Goal: Transaction & Acquisition: Subscribe to service/newsletter

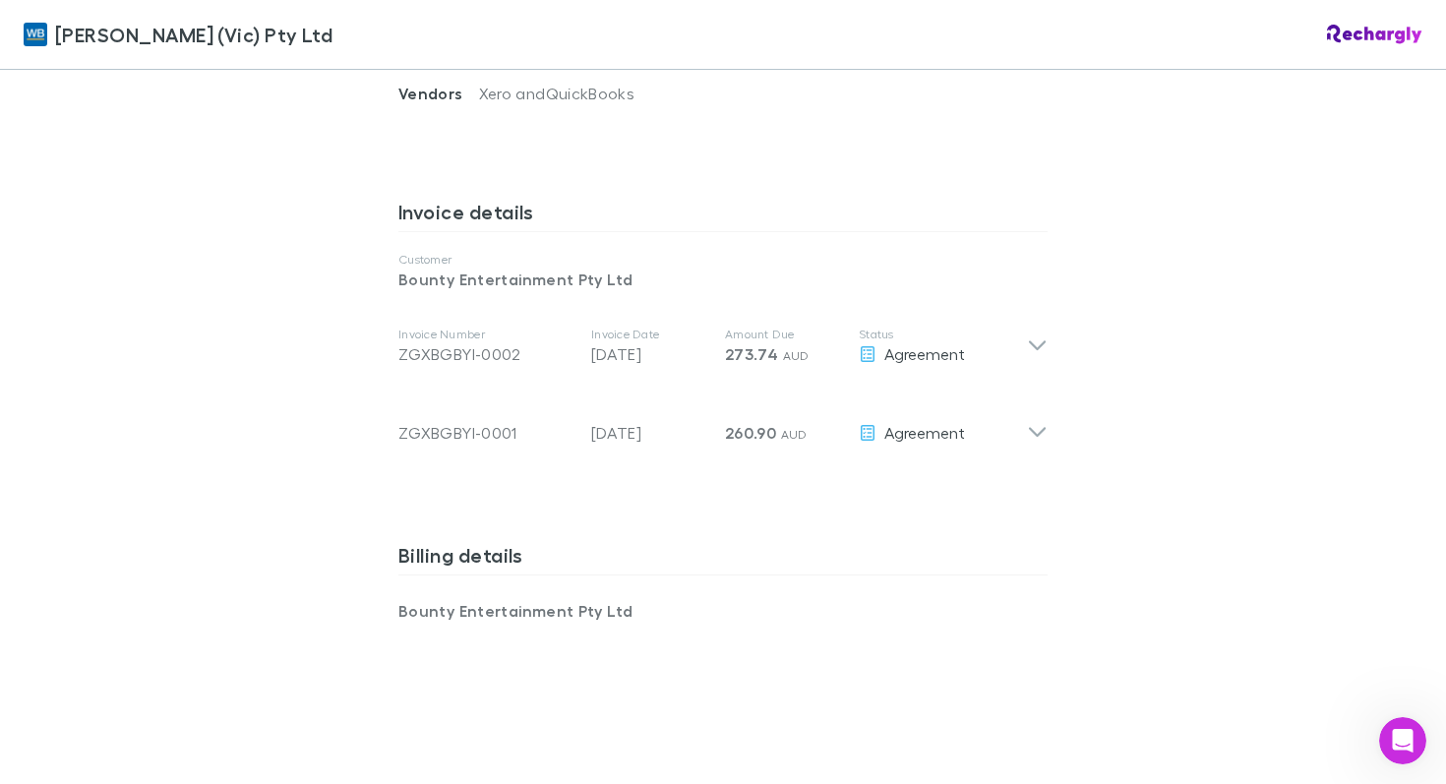
scroll to position [1017, 0]
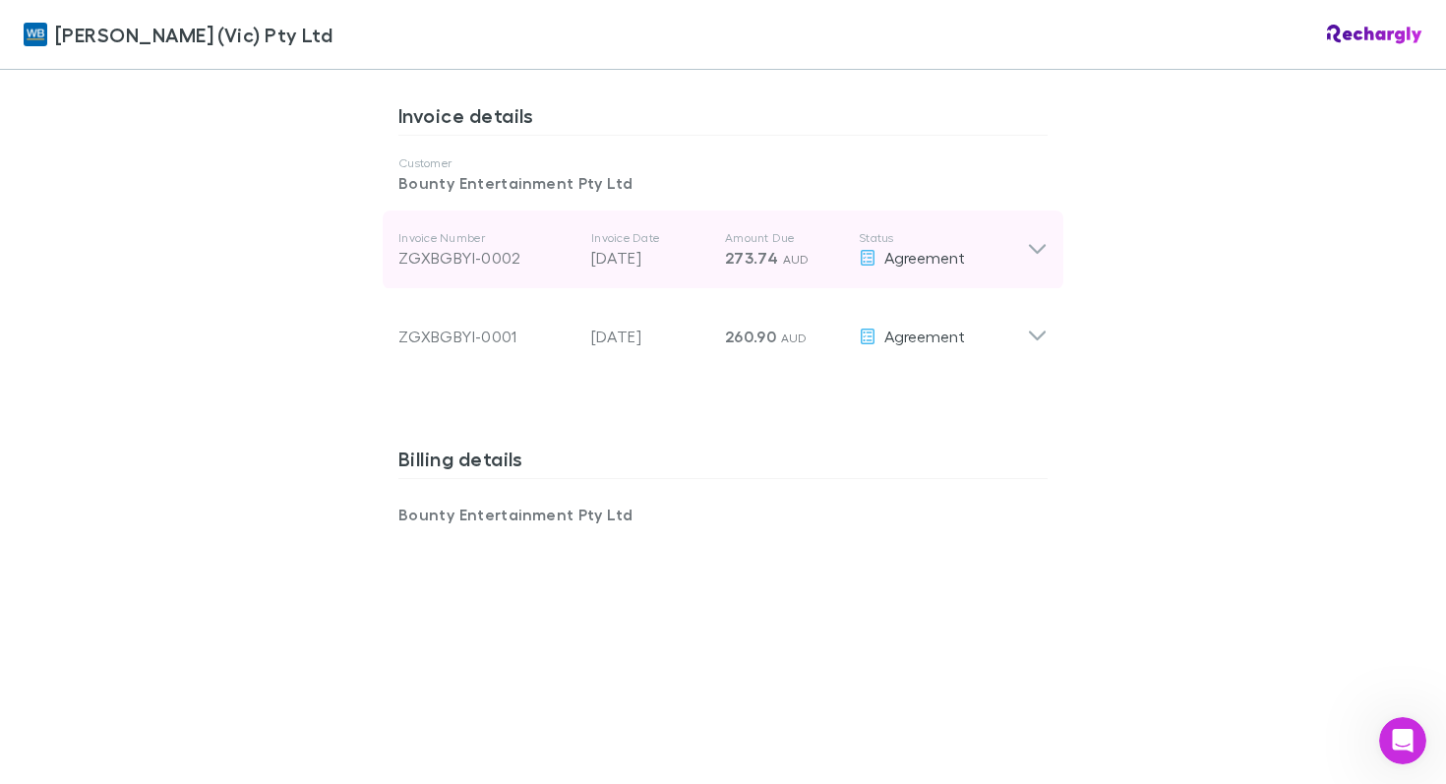
click at [1038, 245] on icon at bounding box center [1037, 250] width 17 height 10
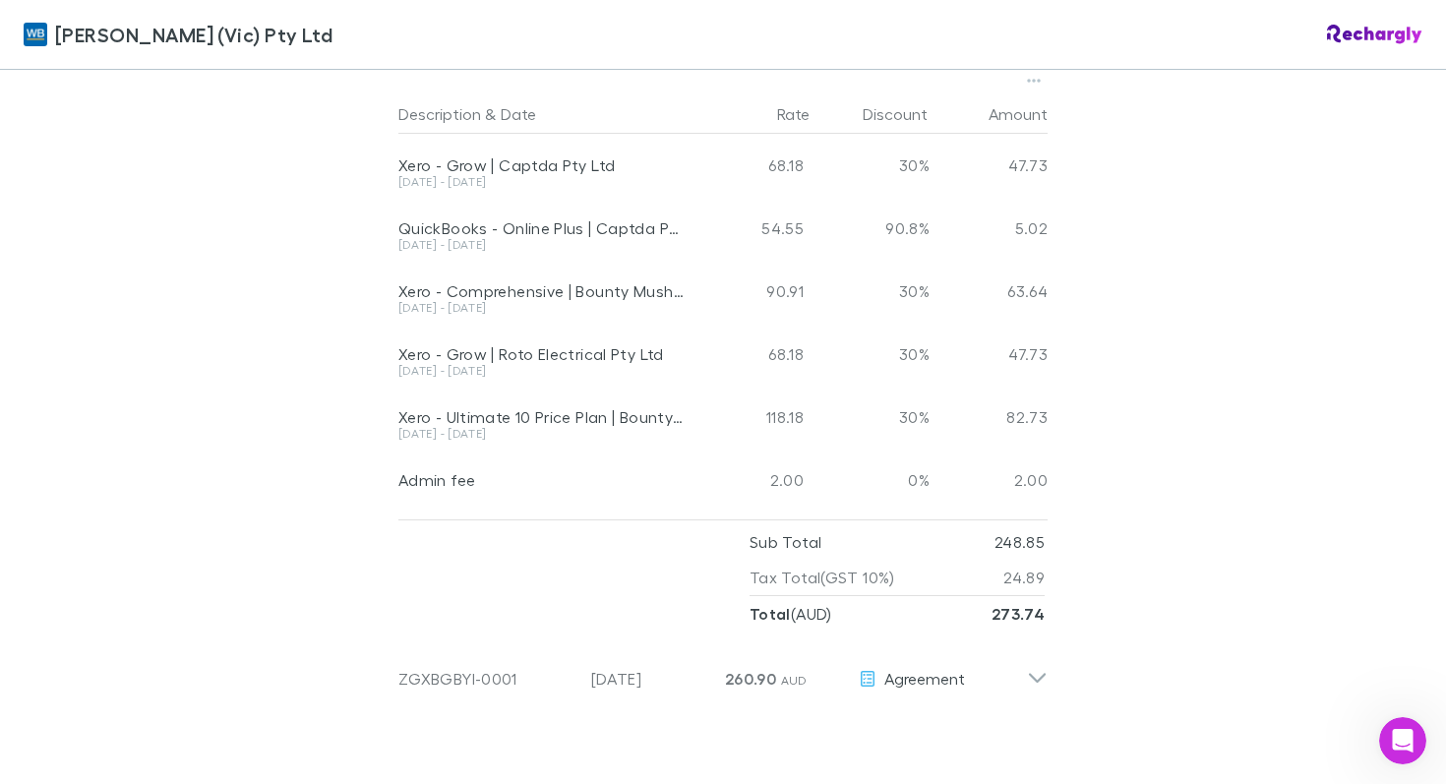
scroll to position [1422, 0]
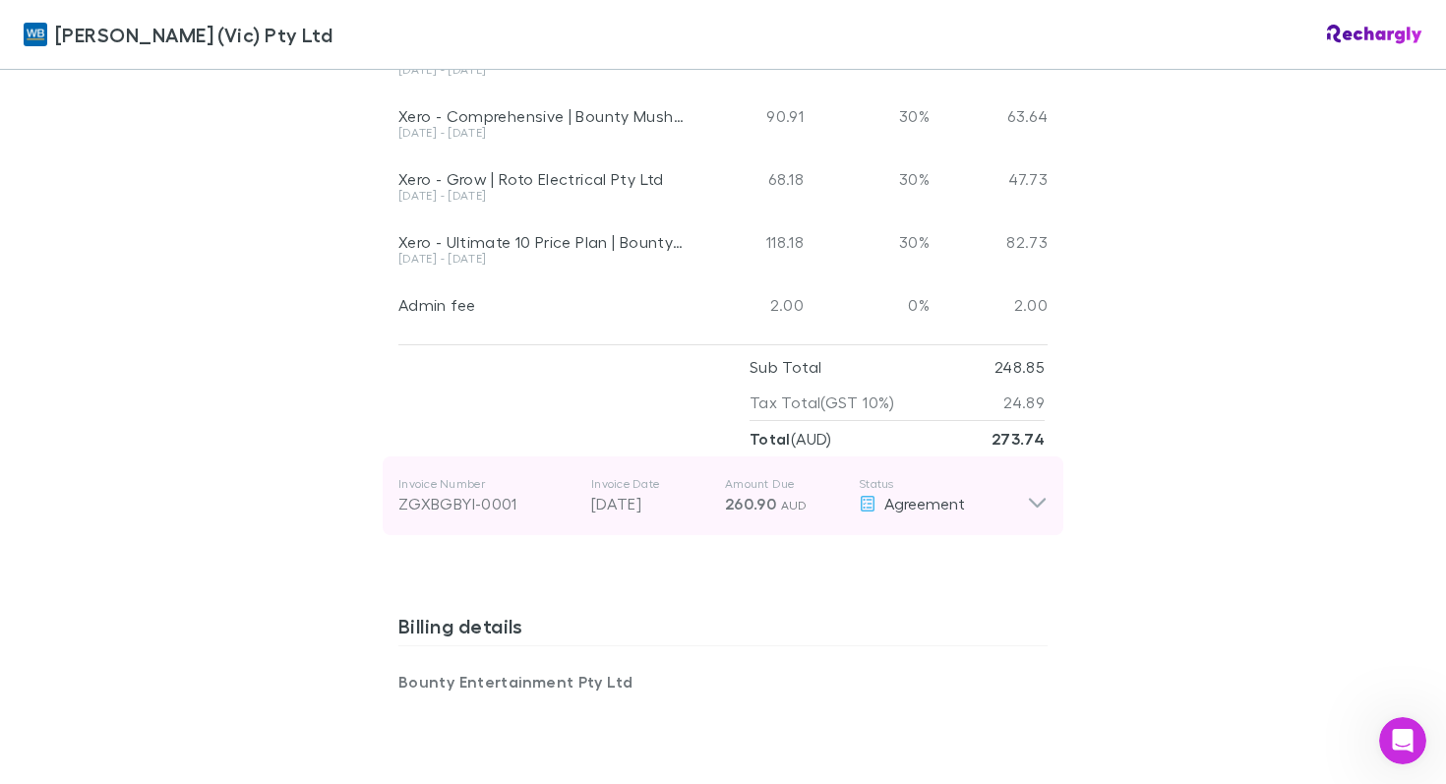
click at [1037, 494] on div "Invoice Number ZGXBGBYI-0001 Invoice Date 28 Jul 2025 Amount Due 260.90 AUD Sta…" at bounding box center [723, 495] width 681 height 79
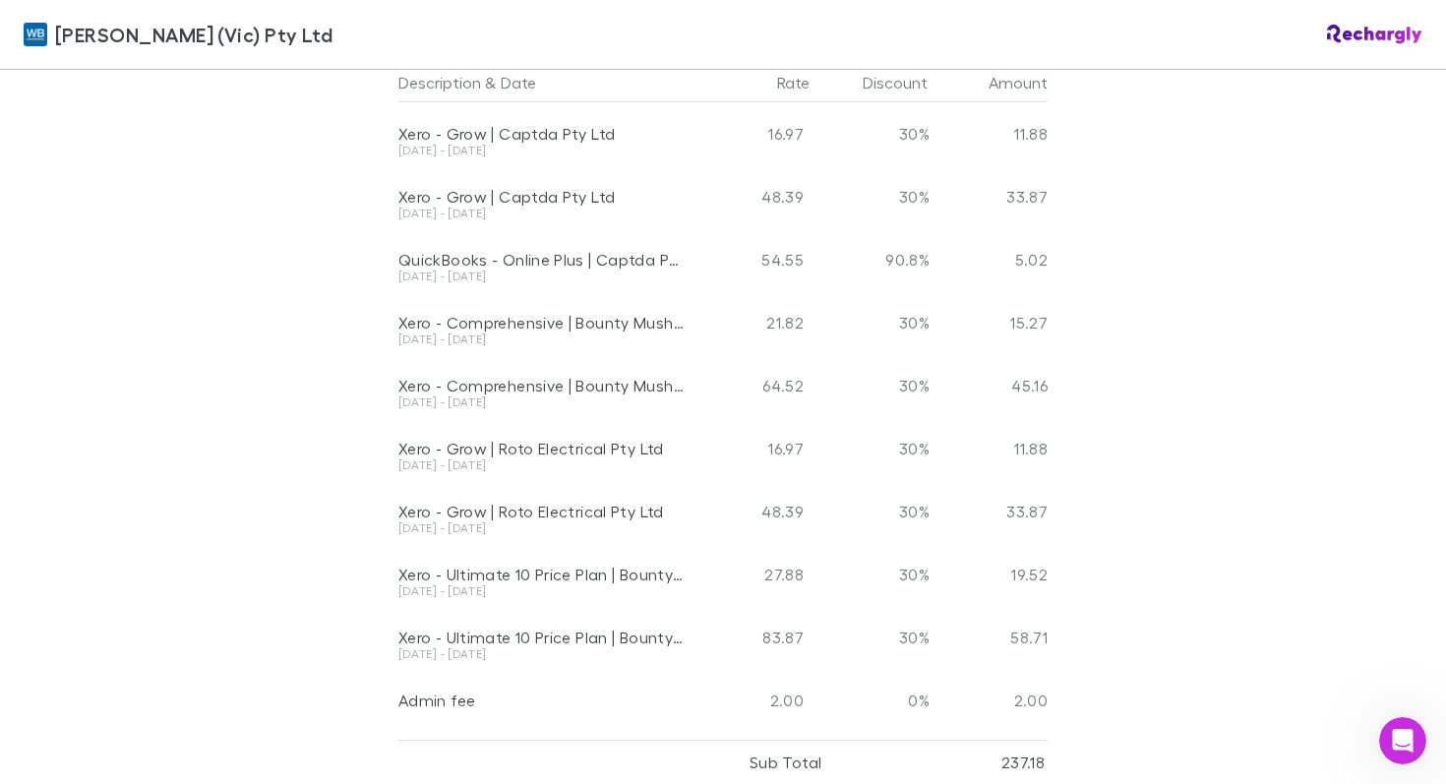
scroll to position [1694, 0]
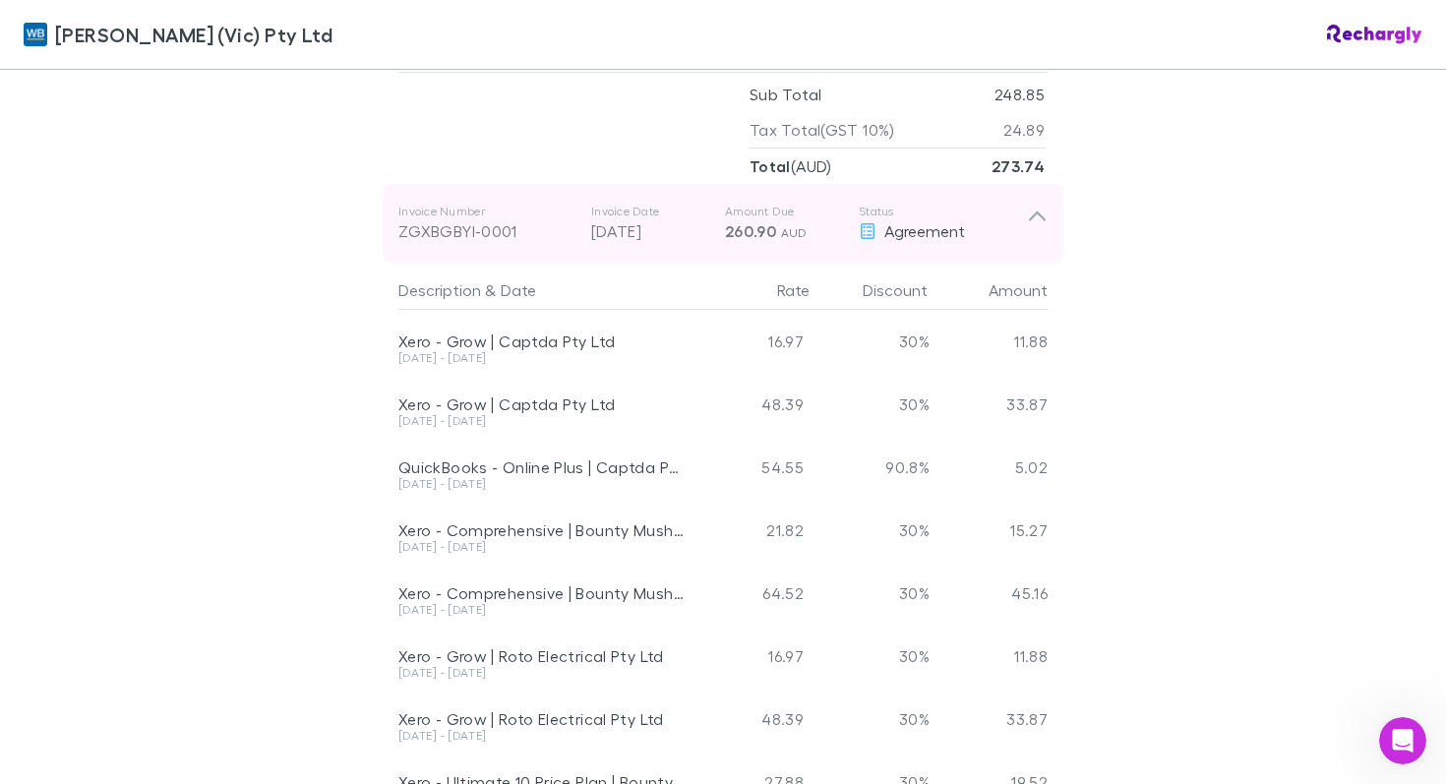
click at [1037, 204] on icon at bounding box center [1037, 223] width 21 height 39
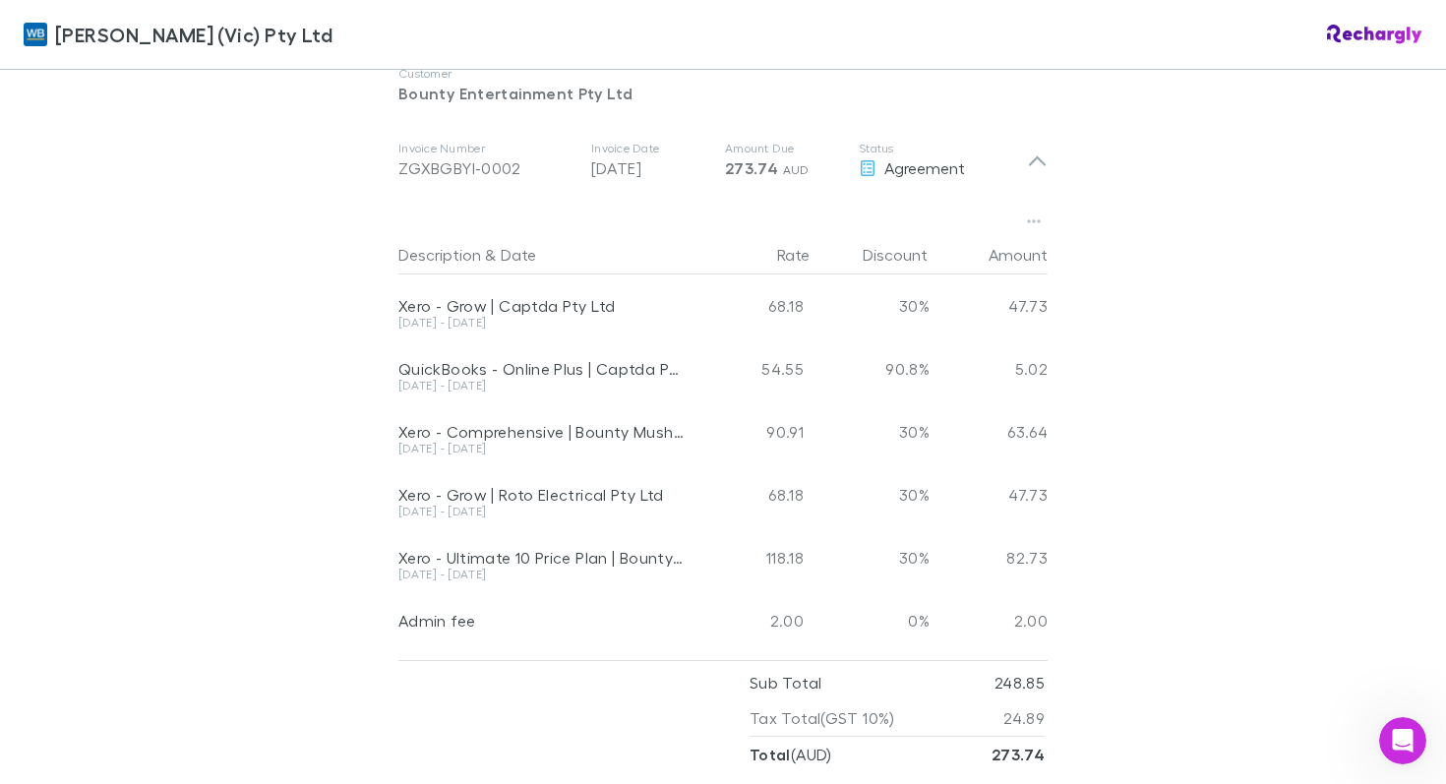
scroll to position [1101, 0]
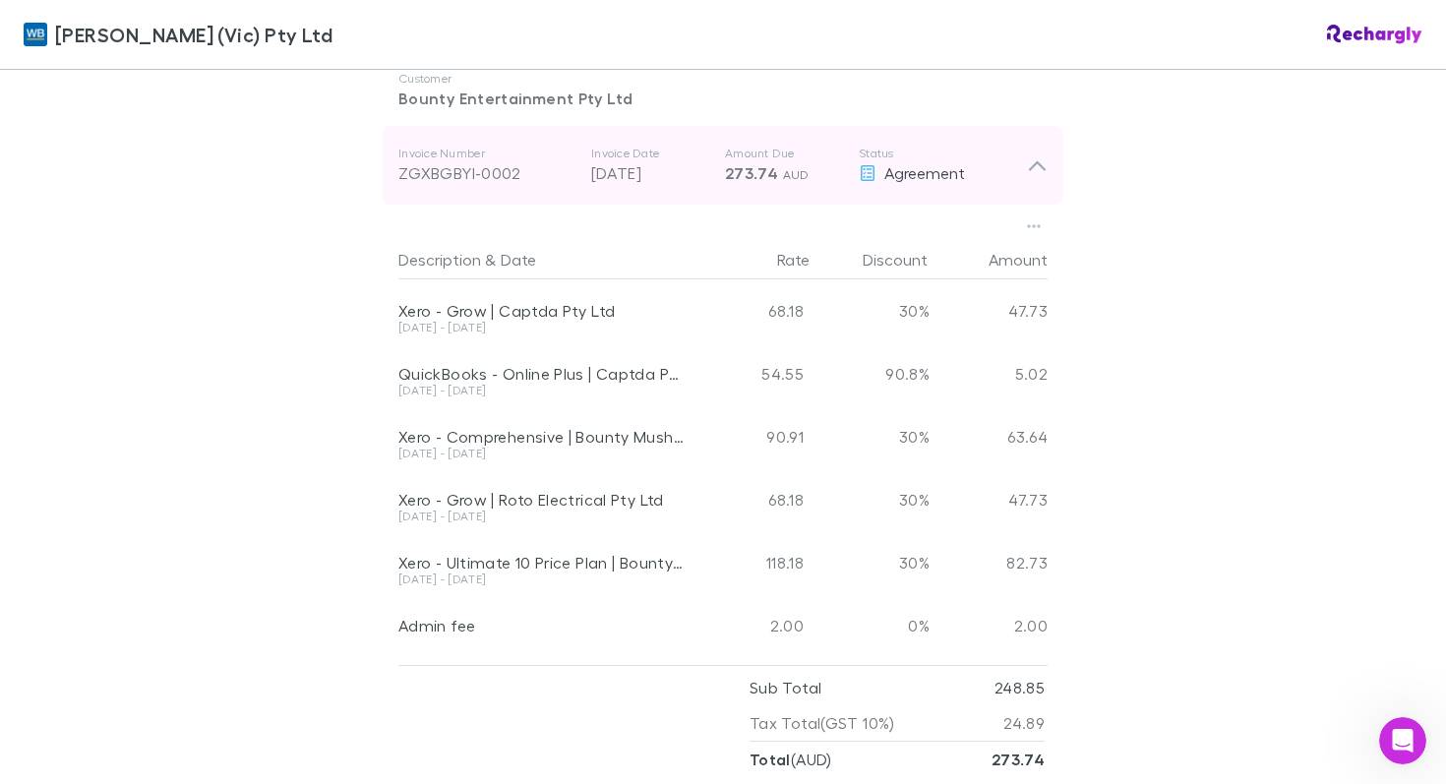
click at [1038, 153] on icon at bounding box center [1037, 165] width 21 height 24
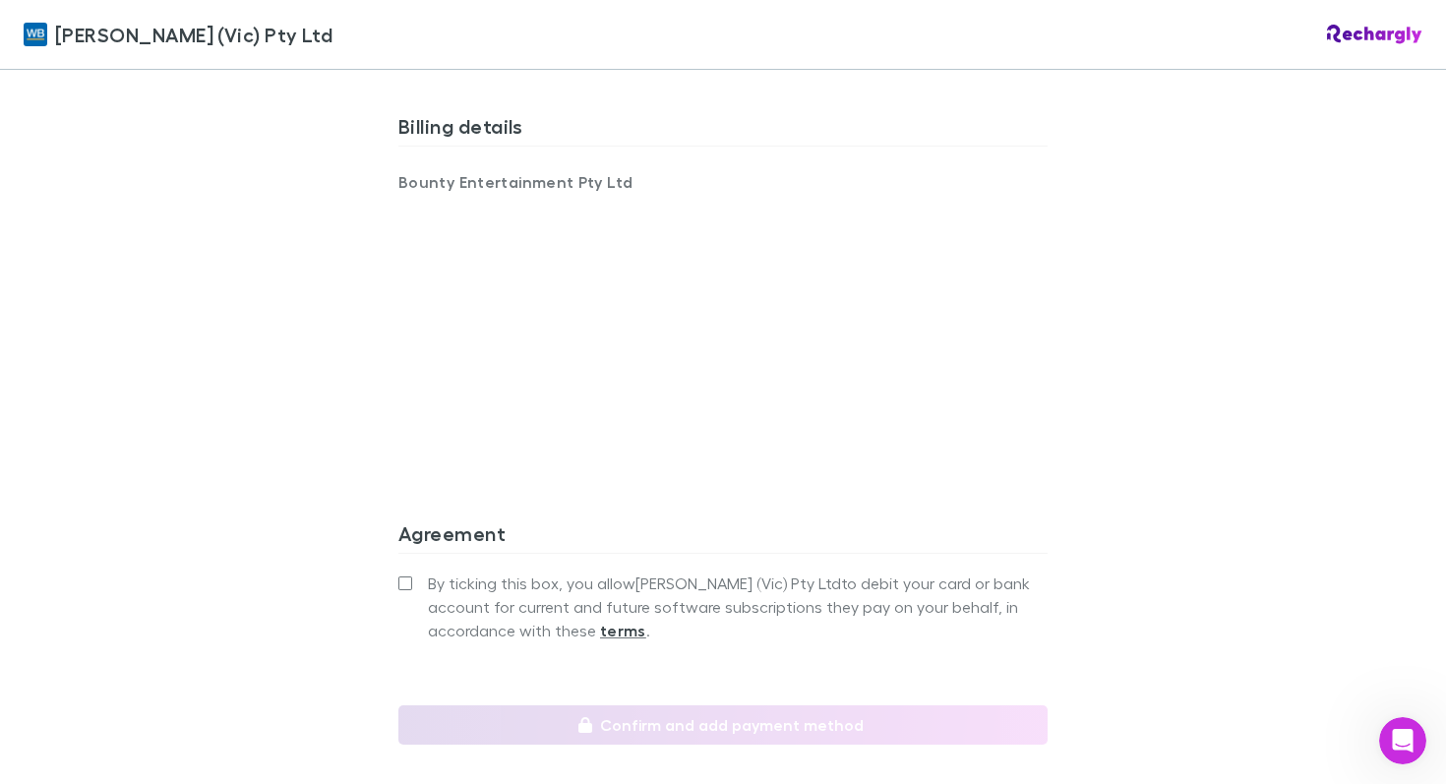
scroll to position [1378, 0]
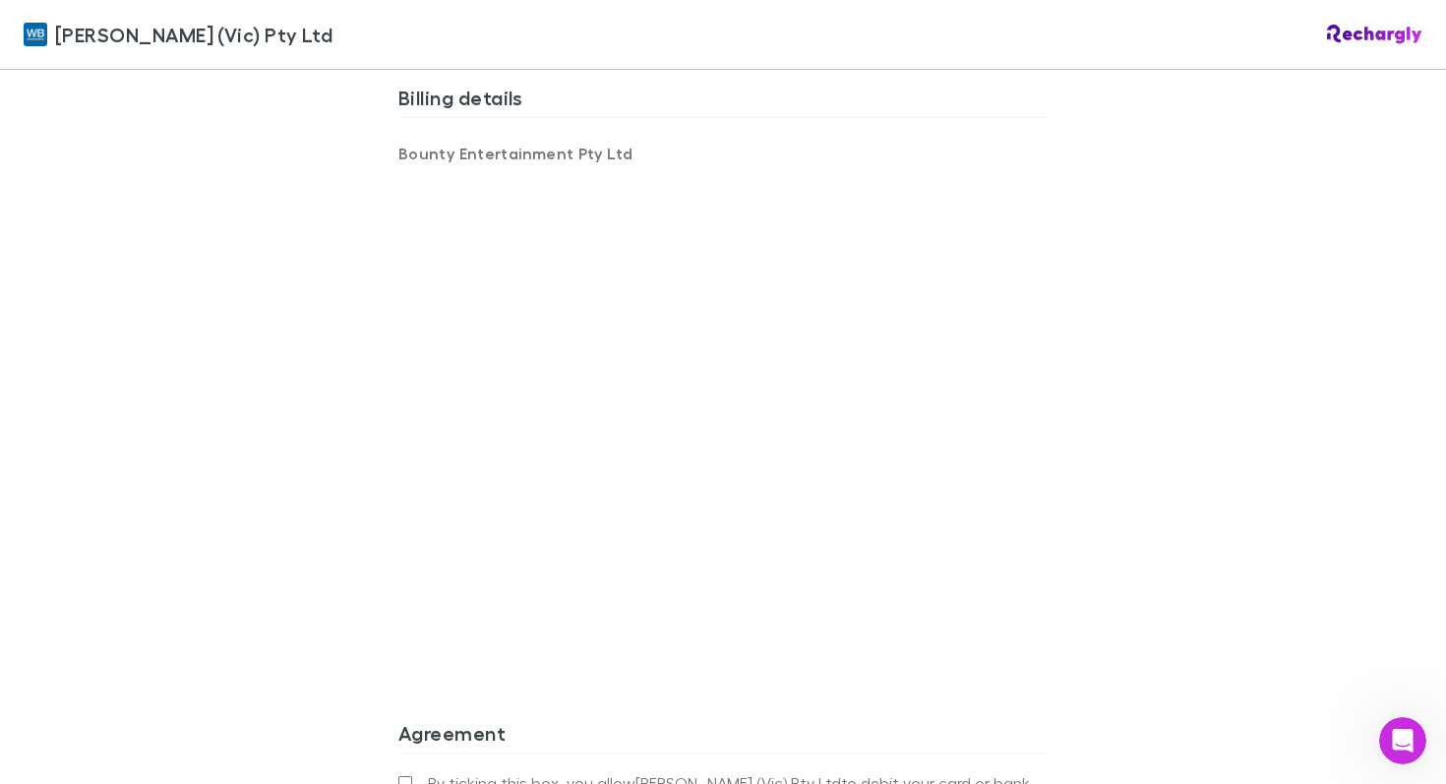
click at [257, 603] on div "William Buck (Vic) Pty Ltd William Buck (Vic) Pty Ltd Software subscriptions ag…" at bounding box center [723, 392] width 1446 height 784
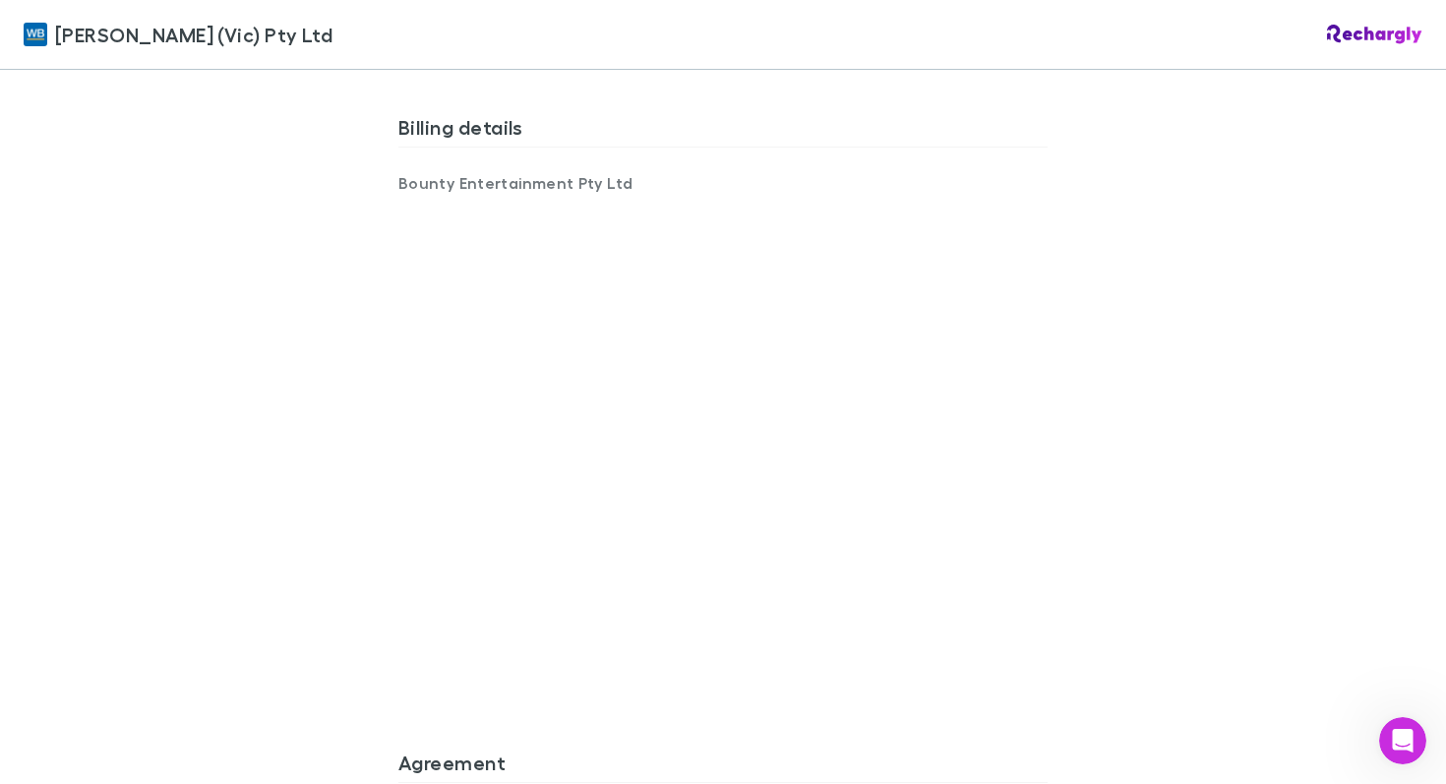
scroll to position [1727, 0]
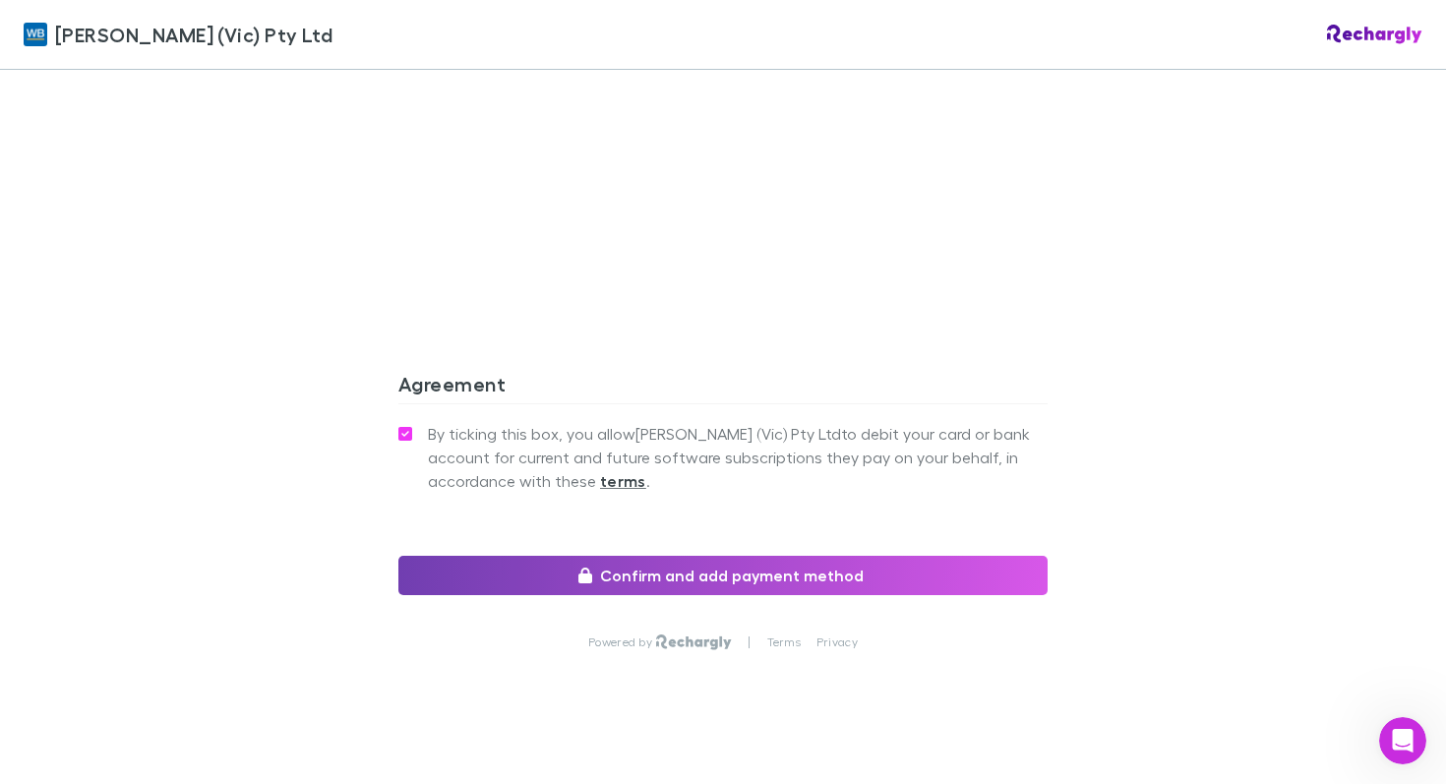
click at [712, 556] on button "Confirm and add payment method" at bounding box center [722, 575] width 649 height 39
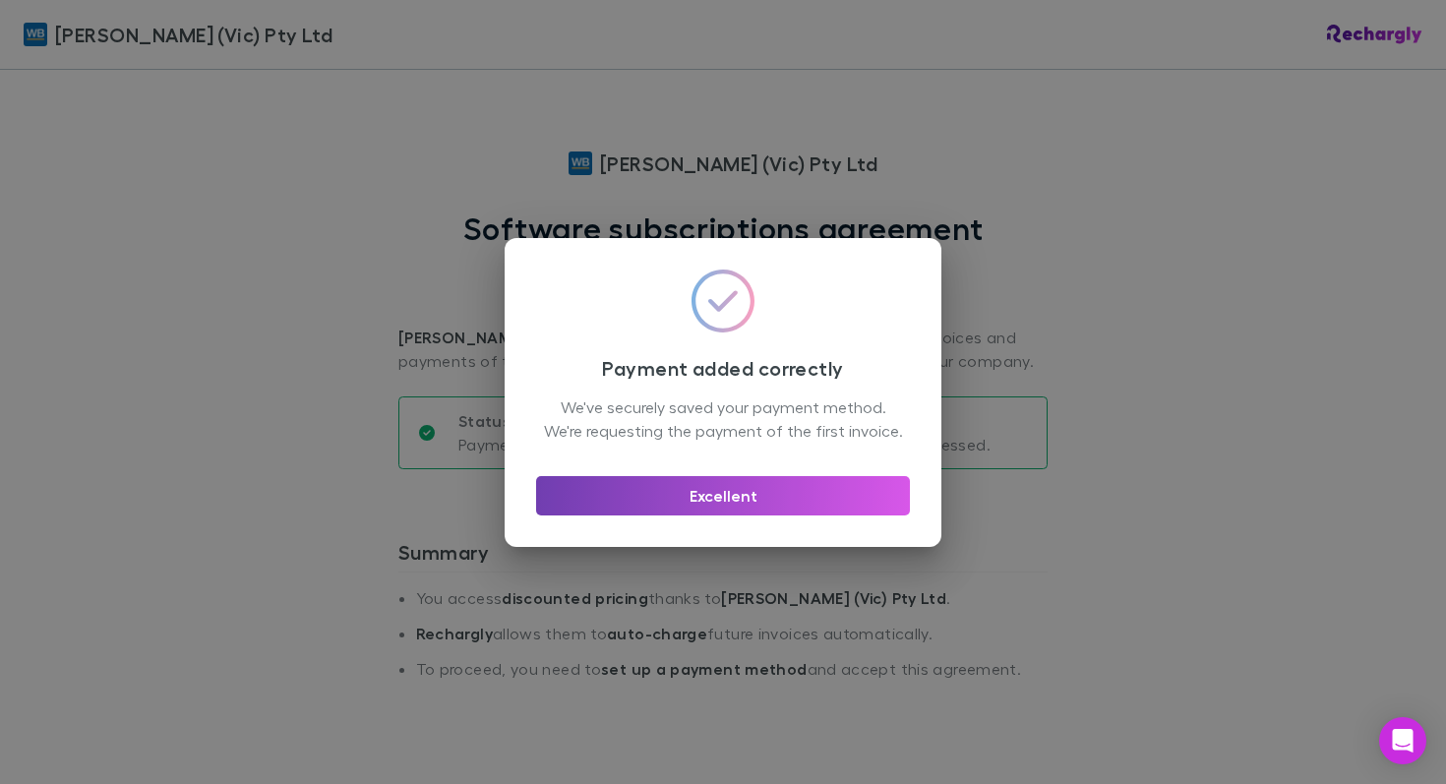
click at [750, 515] on button "Excellent" at bounding box center [723, 495] width 374 height 39
